Goal: Task Accomplishment & Management: Complete application form

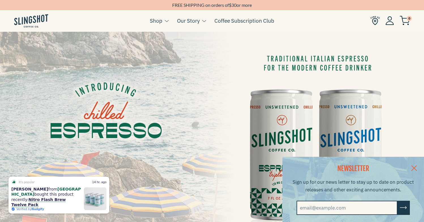
click at [420, 168] on link at bounding box center [415, 168] width 20 height 22
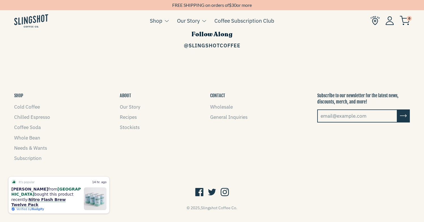
scroll to position [842, 0]
click at [224, 104] on link "Wholesale" at bounding box center [221, 107] width 23 height 6
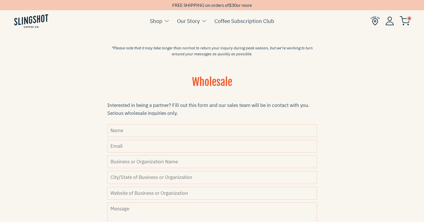
scroll to position [149, 0]
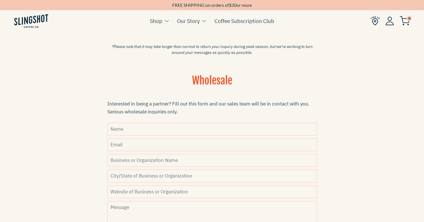
drag, startPoint x: 149, startPoint y: 124, endPoint x: 194, endPoint y: 127, distance: 45.5
click at [311, 127] on input "Name" at bounding box center [212, 129] width 210 height 13
type input "[PERSON_NAME]"
type input "[PERSON_NAME][EMAIL_ADDRESS][DOMAIN_NAME]"
type input "CA"
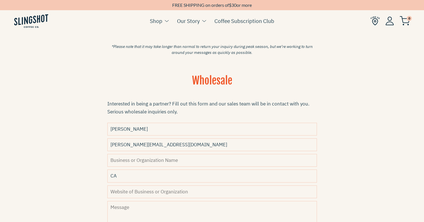
scroll to position [185, 0]
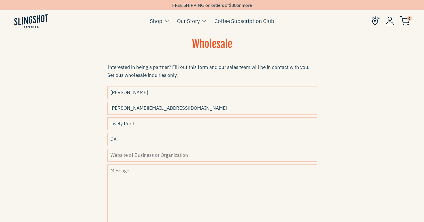
type input "Lively Root"
click at [195, 140] on input "CA" at bounding box center [212, 139] width 210 height 13
click at [195, 140] on input "City/State of Business or Organization" at bounding box center [212, 139] width 210 height 13
type input "[GEOGRAPHIC_DATA], [GEOGRAPHIC_DATA]"
type input "[DOMAIN_NAME]"
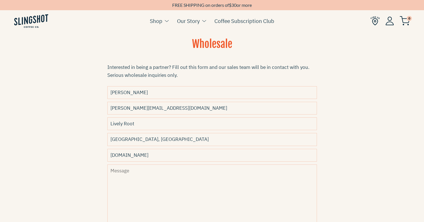
click at [184, 167] on textarea "Message" at bounding box center [212, 205] width 210 height 82
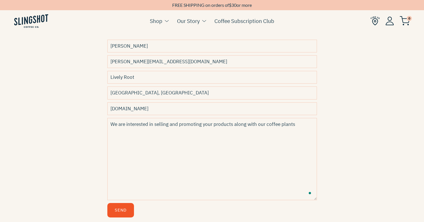
scroll to position [259, 0]
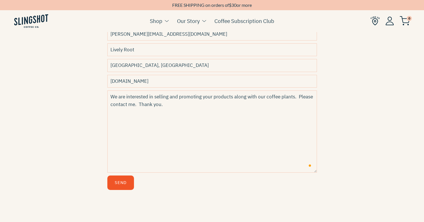
type textarea "We are interested in selling and promoting your products along with our coffee …"
click at [128, 179] on button "Send" at bounding box center [120, 182] width 27 height 14
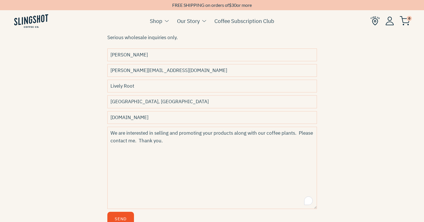
scroll to position [216, 0]
